Goal: Task Accomplishment & Management: Manage account settings

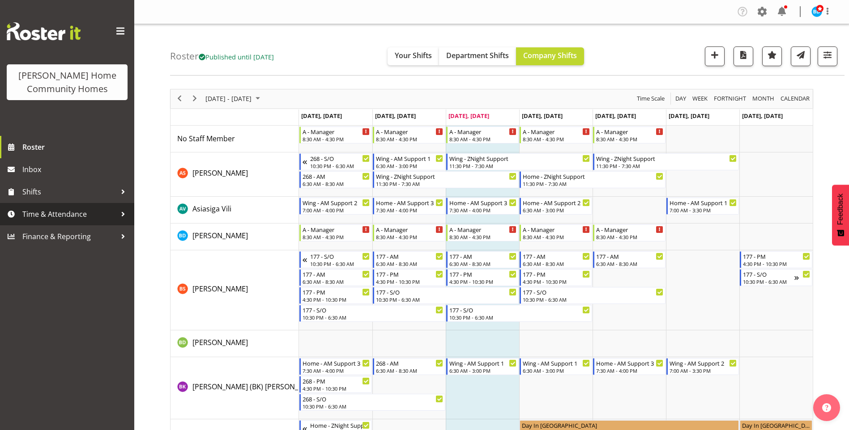
click at [62, 211] on span "Time & Attendance" at bounding box center [69, 214] width 94 height 13
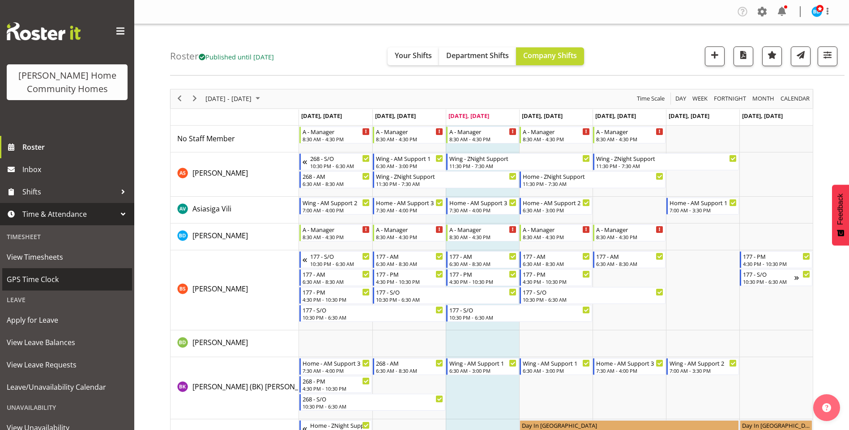
click at [40, 281] on span "GPS Time Clock" at bounding box center [67, 279] width 121 height 13
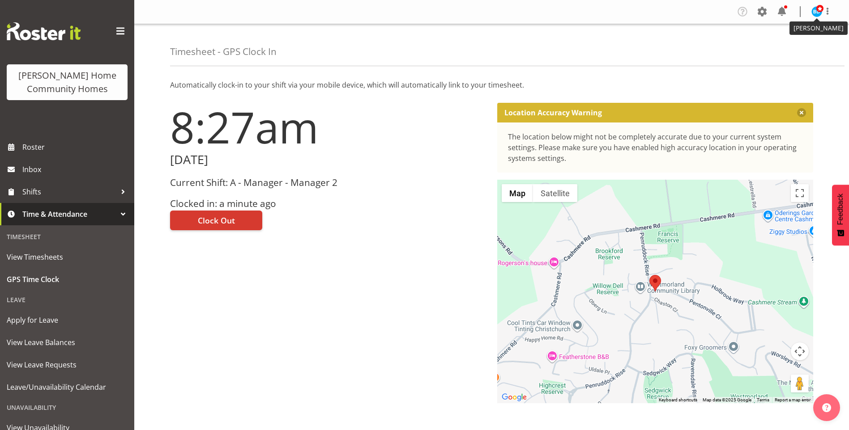
click at [820, 8] on span at bounding box center [819, 8] width 7 height 7
click at [769, 45] on link "Log Out" at bounding box center [790, 47] width 86 height 16
